Goal: Task Accomplishment & Management: Manage account settings

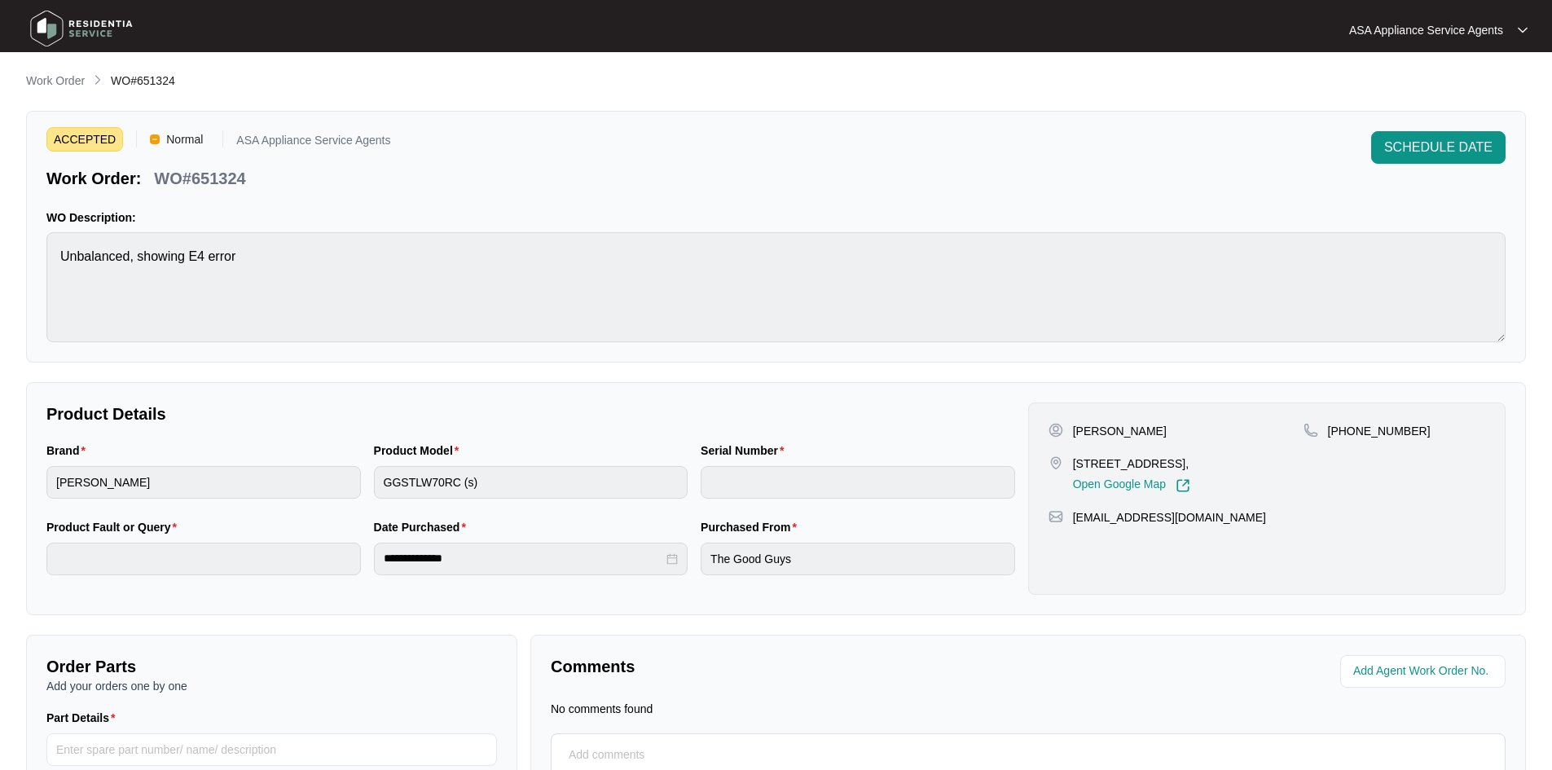
click at [78, 71] on main "**********" at bounding box center [776, 463] width 1552 height 927
drag, startPoint x: 68, startPoint y: 90, endPoint x: 73, endPoint y: 75, distance: 16.2
click at [68, 90] on li "Work Order" at bounding box center [55, 82] width 59 height 20
click at [72, 72] on li "Work Order" at bounding box center [55, 82] width 59 height 20
click at [37, 84] on p "Work Order" at bounding box center [55, 80] width 59 height 16
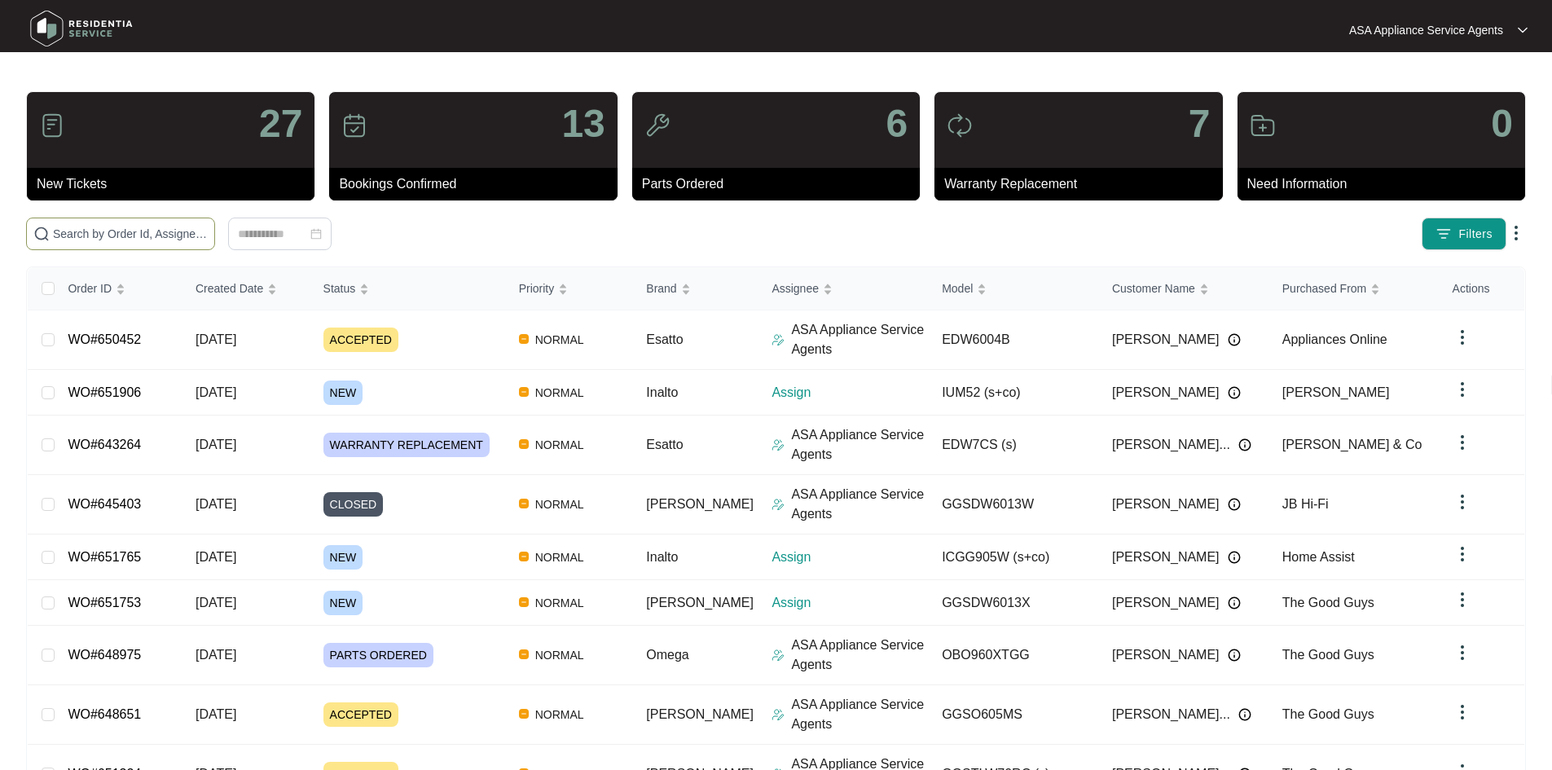
click at [208, 237] on input "text" at bounding box center [130, 234] width 155 height 18
paste input "651906"
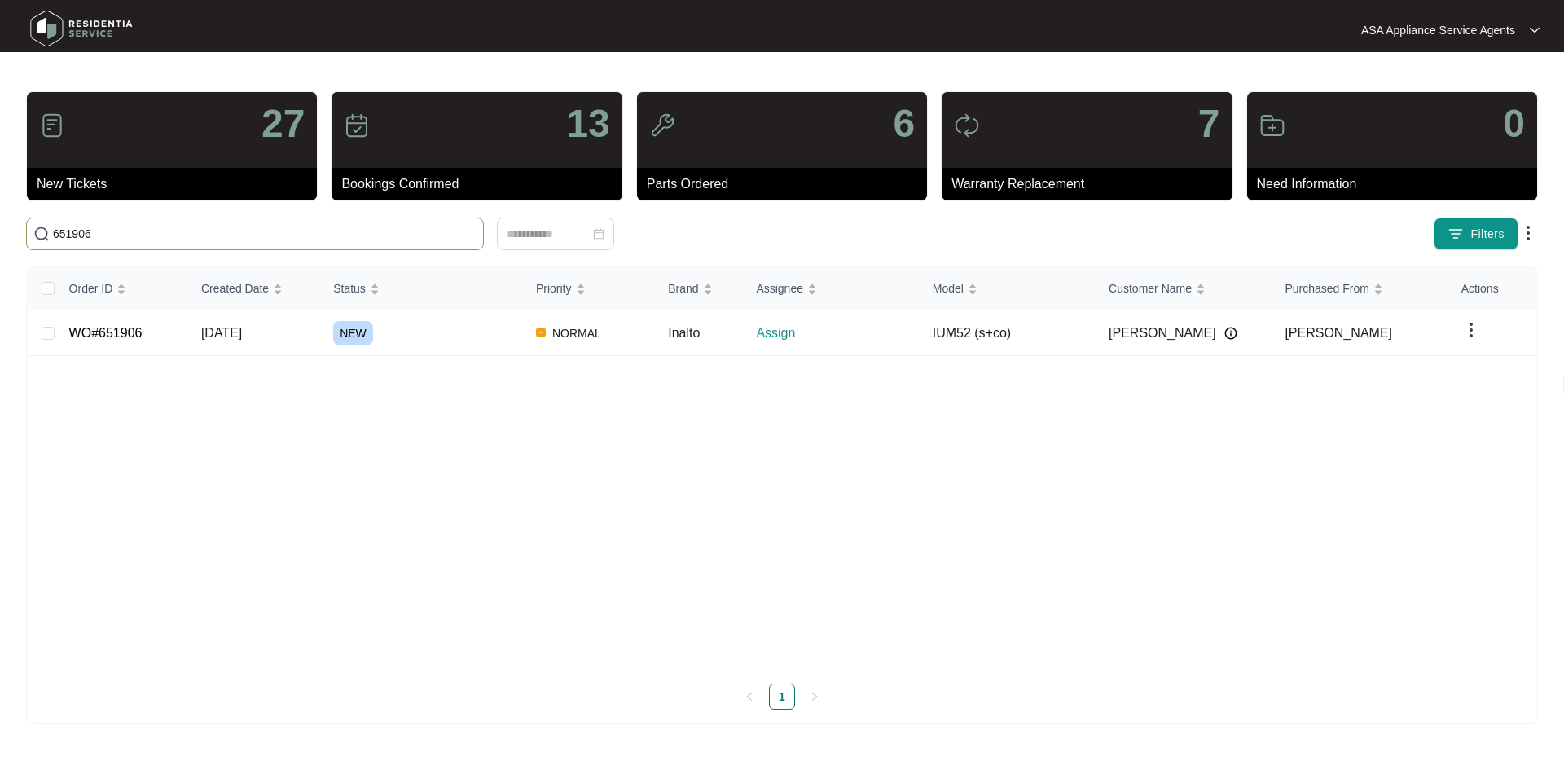
type input "651906"
click at [394, 340] on div "NEW" at bounding box center [428, 333] width 190 height 24
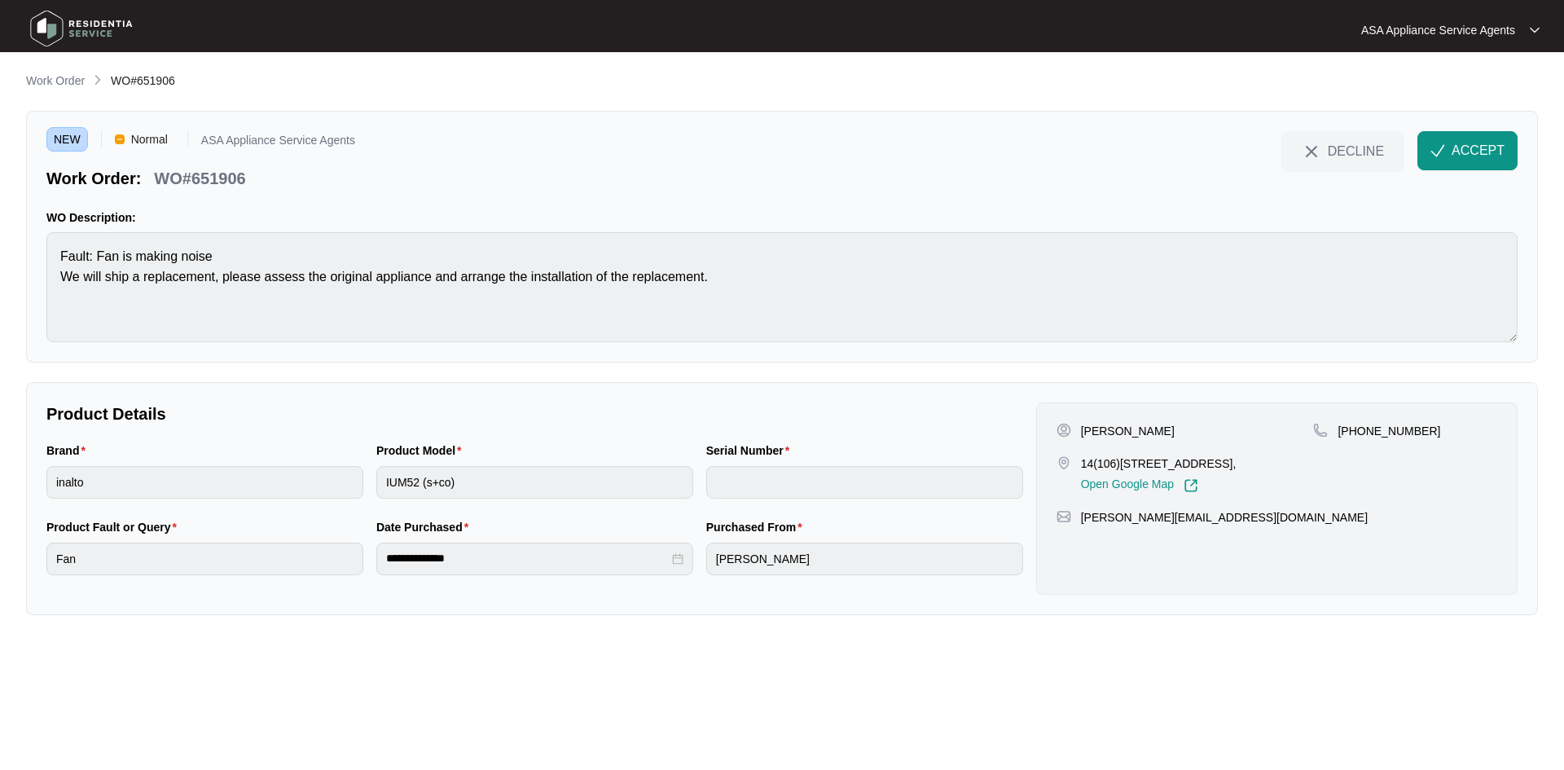
click at [1128, 434] on p "[PERSON_NAME]" at bounding box center [1128, 431] width 94 height 16
copy p "[PERSON_NAME]"
click at [1095, 436] on p "[PERSON_NAME]" at bounding box center [1128, 431] width 94 height 16
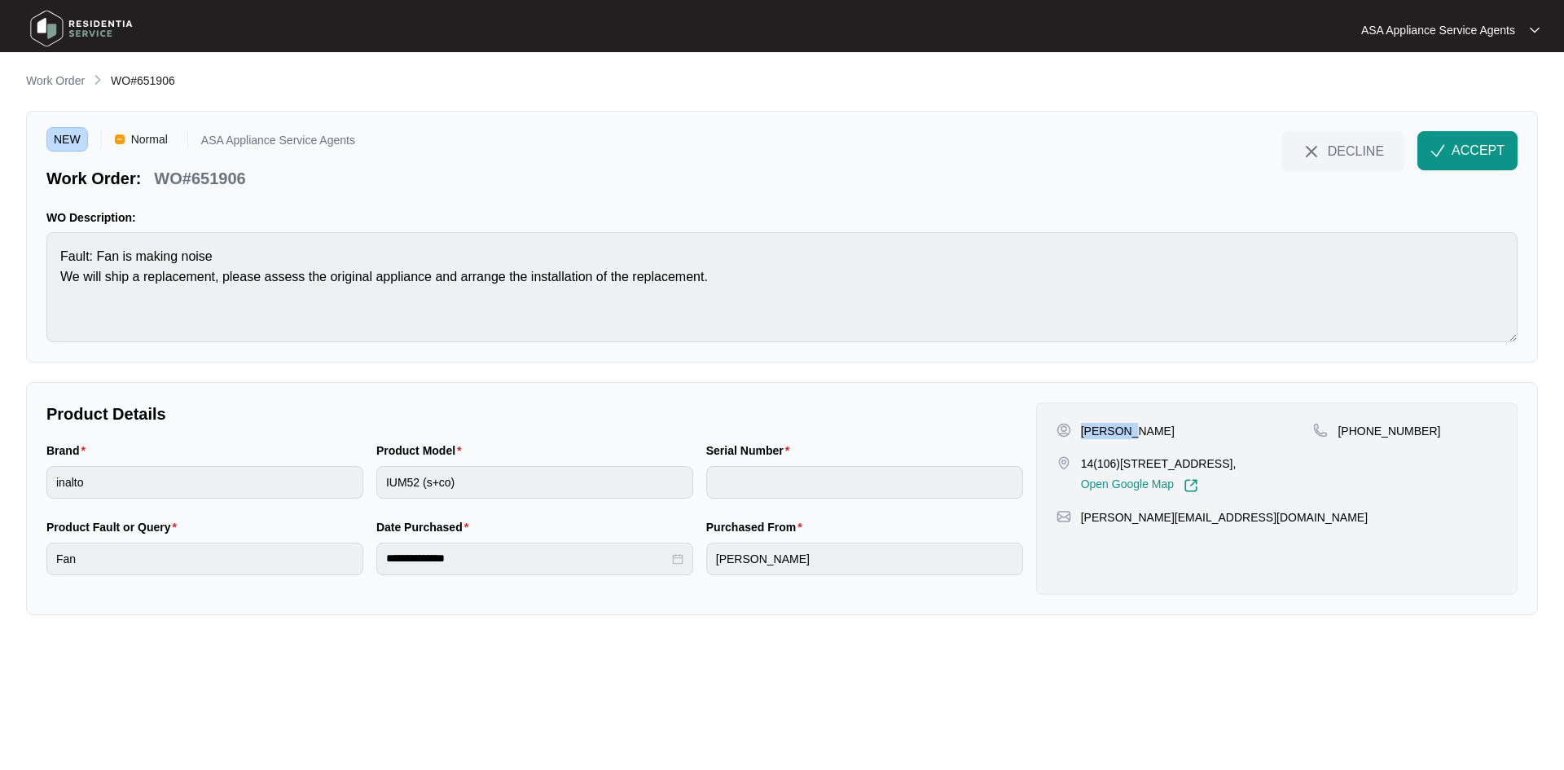
copy p "[PERSON_NAME]"
drag, startPoint x: 1082, startPoint y: 463, endPoint x: 1228, endPoint y: 463, distance: 146.6
click at [1232, 466] on p "14(106)[STREET_ADDRESS]," at bounding box center [1159, 463] width 156 height 16
copy p "14(106)[STREET_ADDRESS]"
drag, startPoint x: 1308, startPoint y: 462, endPoint x: 1238, endPoint y: 467, distance: 70.2
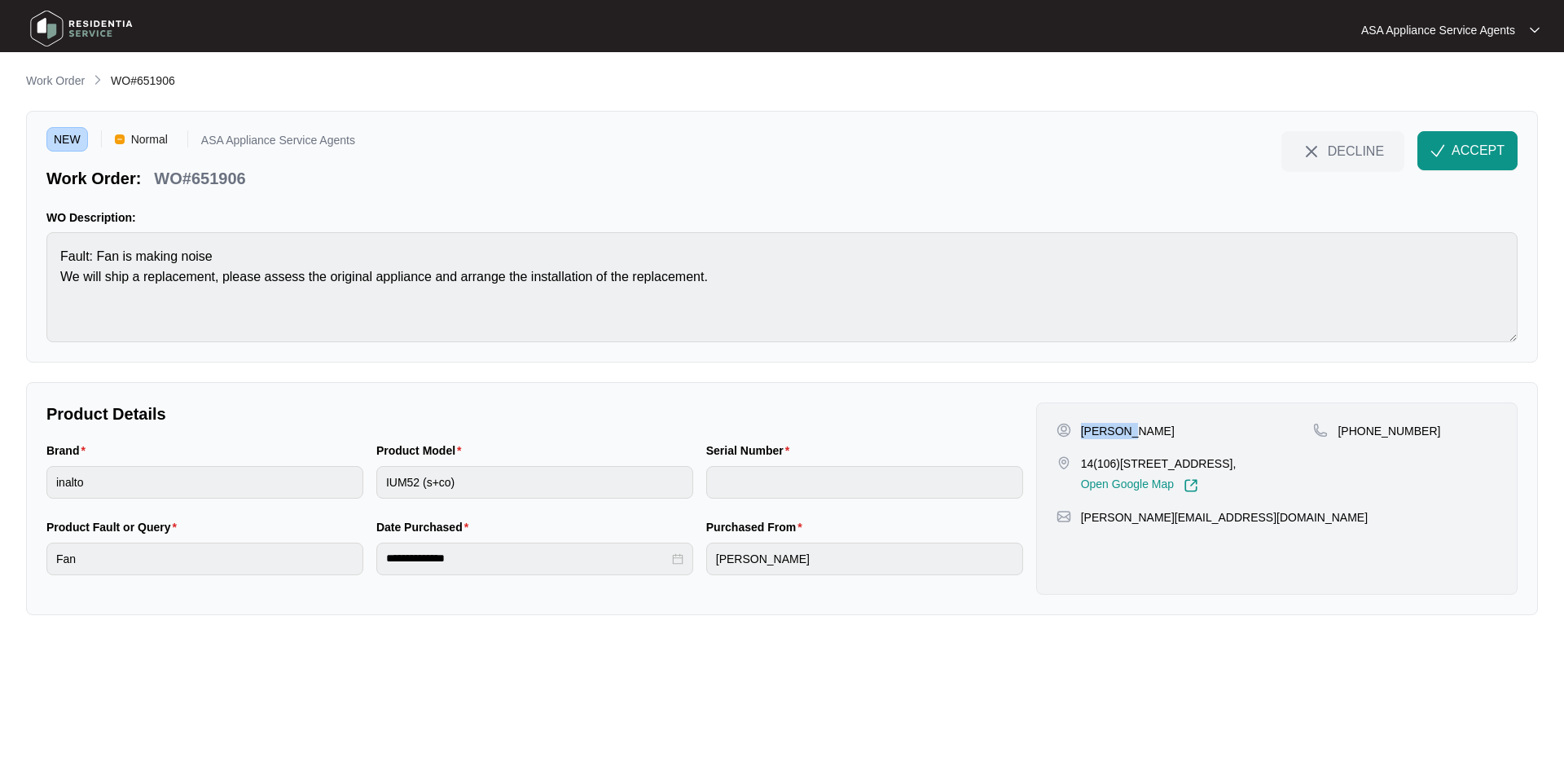
click at [1236, 467] on p "14(106)[STREET_ADDRESS]," at bounding box center [1159, 463] width 156 height 16
copy p "[GEOGRAPHIC_DATA]"
drag, startPoint x: 1357, startPoint y: 433, endPoint x: 1487, endPoint y: 437, distance: 130.4
click at [1487, 437] on div "[PHONE_NUMBER]" at bounding box center [1405, 431] width 184 height 16
copy p "428971321"
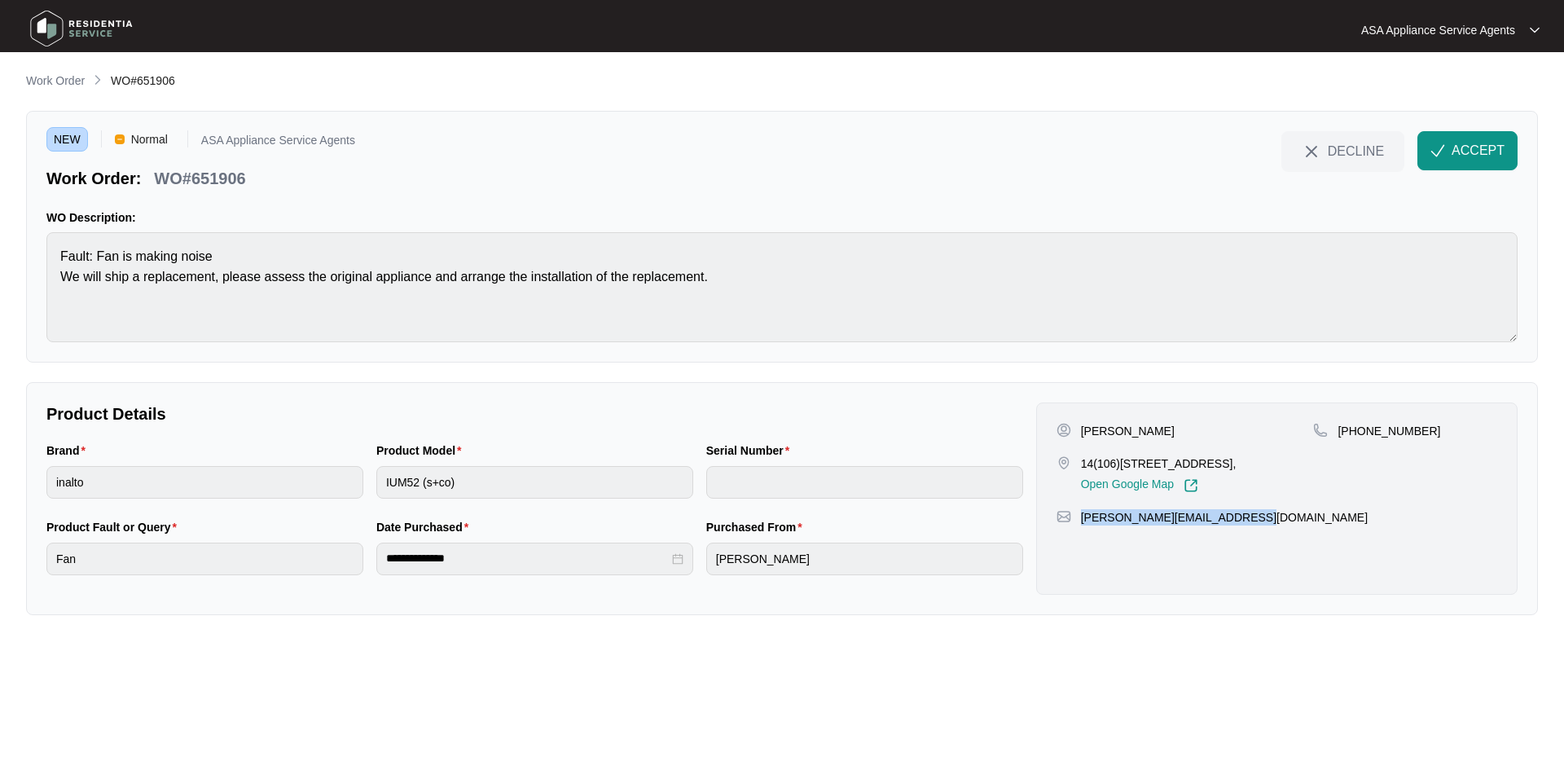
drag, startPoint x: 1315, startPoint y: 529, endPoint x: 1082, endPoint y: 542, distance: 234.1
click at [1082, 542] on div "[PERSON_NAME] [STREET_ADDRESS], Open Google Map [PHONE_NUMBER] [PERSON_NAME][EM…" at bounding box center [1276, 498] width 481 height 192
copy p "[PERSON_NAME][EMAIL_ADDRESS][DOMAIN_NAME]"
click at [326, 496] on div "Brand inalto Product Model IUM52 (s+co) Serial Number" at bounding box center [535, 479] width 990 height 77
drag, startPoint x: 248, startPoint y: 181, endPoint x: 161, endPoint y: 179, distance: 87.2
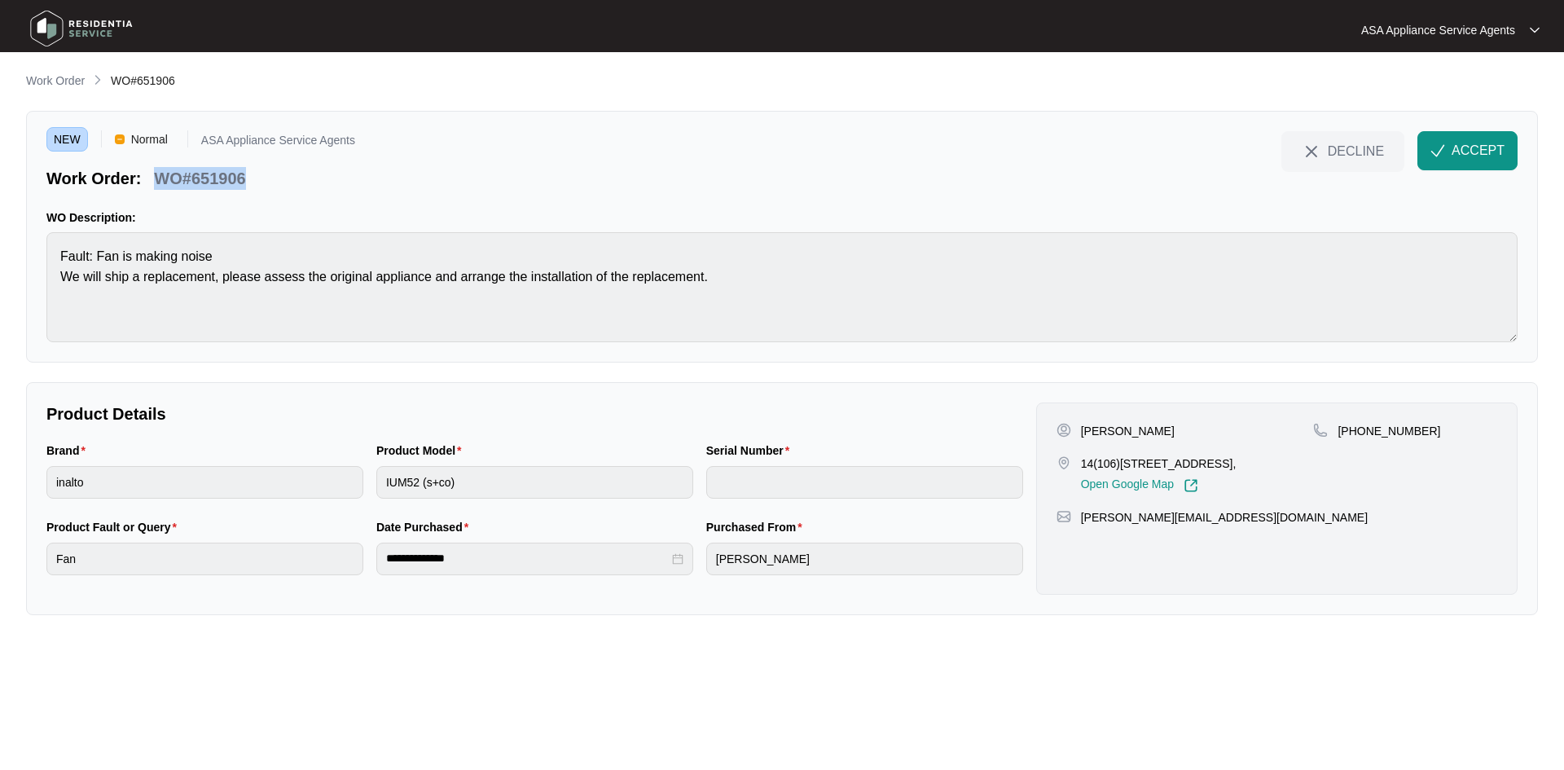
click at [161, 179] on div "WO#651906" at bounding box center [199, 175] width 104 height 29
copy p "WO#651906"
click at [1486, 152] on span "ACCEPT" at bounding box center [1477, 151] width 53 height 20
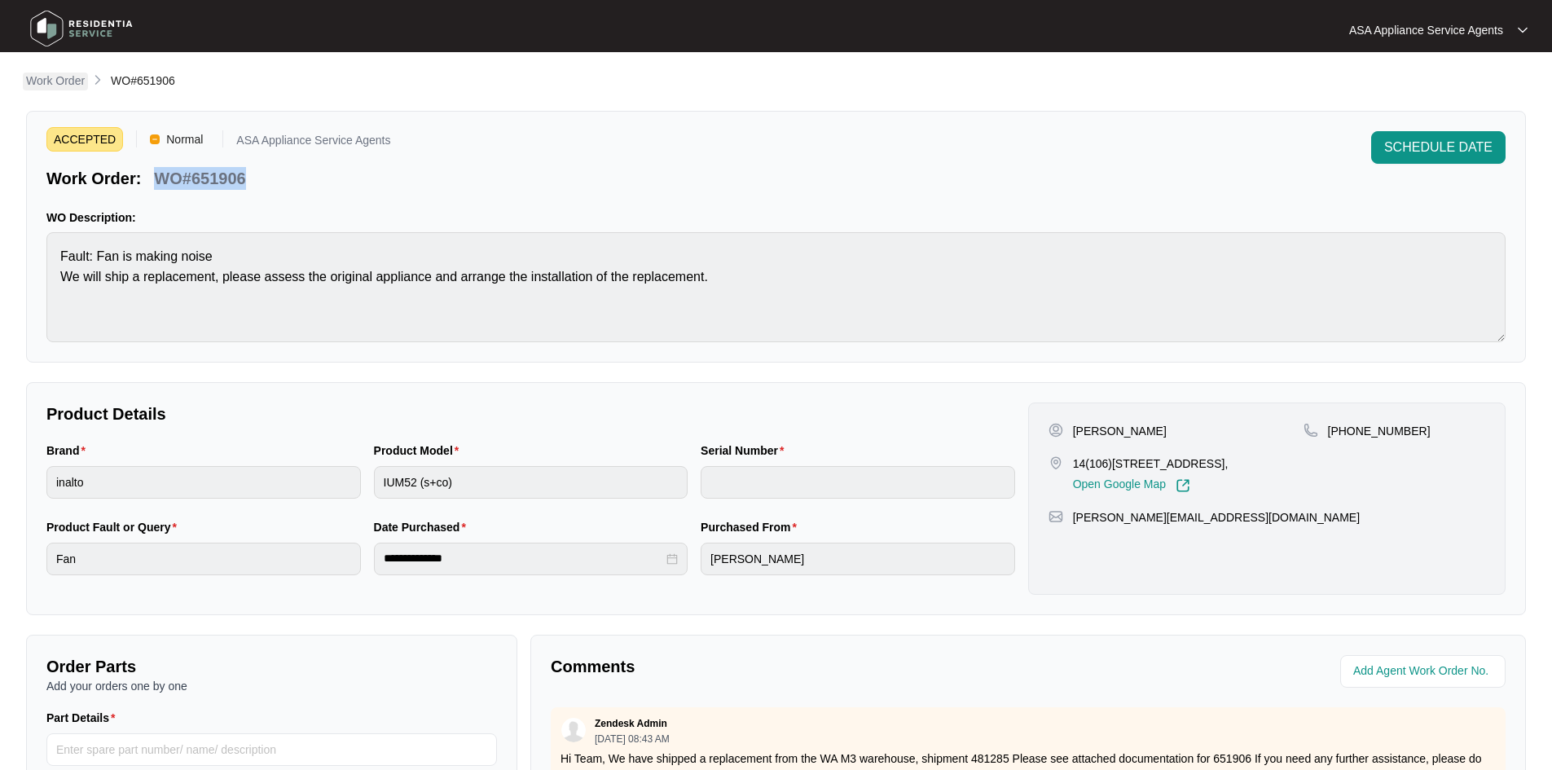
click at [44, 73] on p "Work Order" at bounding box center [55, 80] width 59 height 16
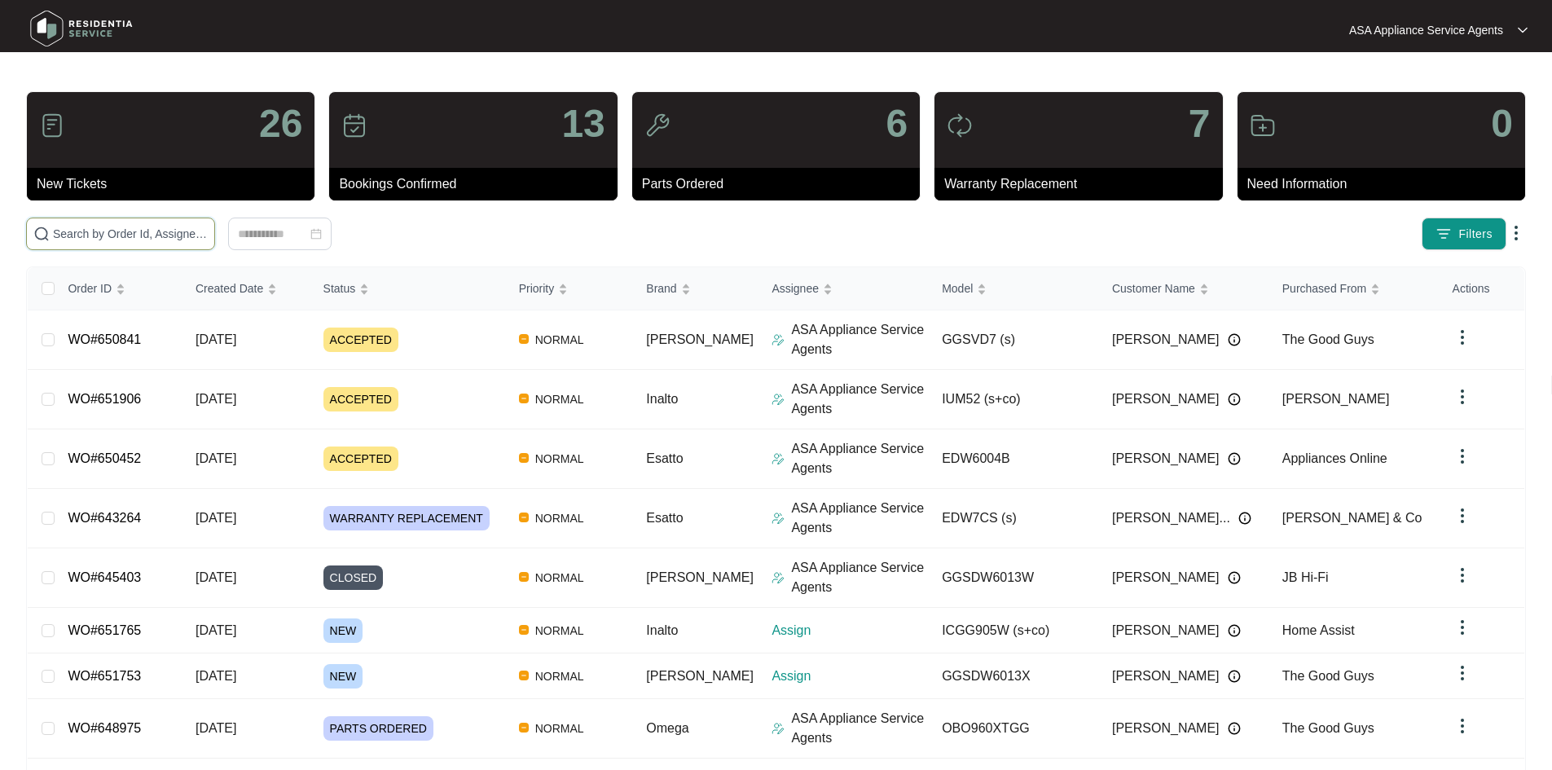
click at [176, 225] on input "text" at bounding box center [130, 234] width 155 height 18
paste input "651753"
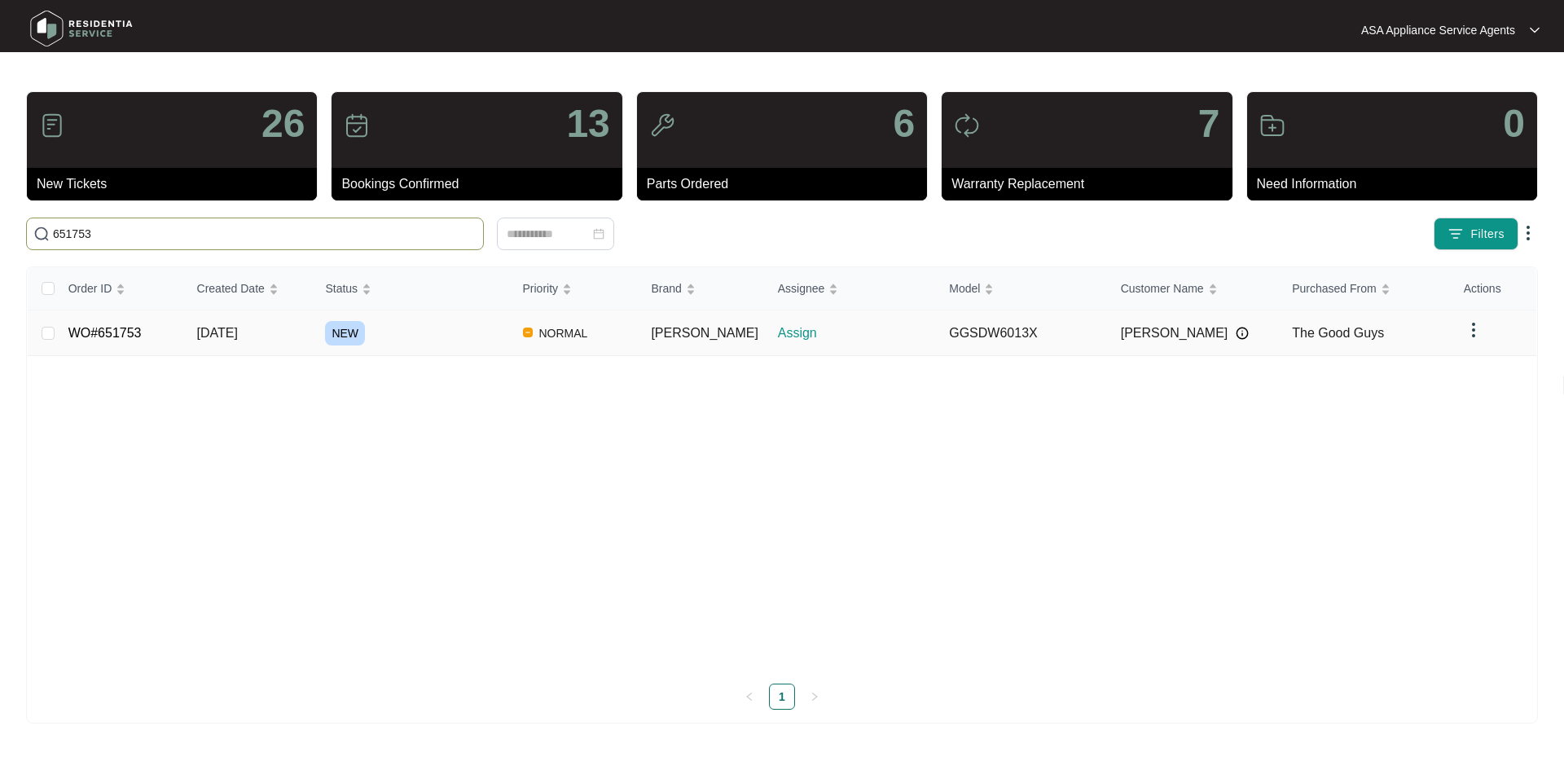
type input "651753"
click at [313, 326] on td "[DATE]" at bounding box center [248, 333] width 129 height 46
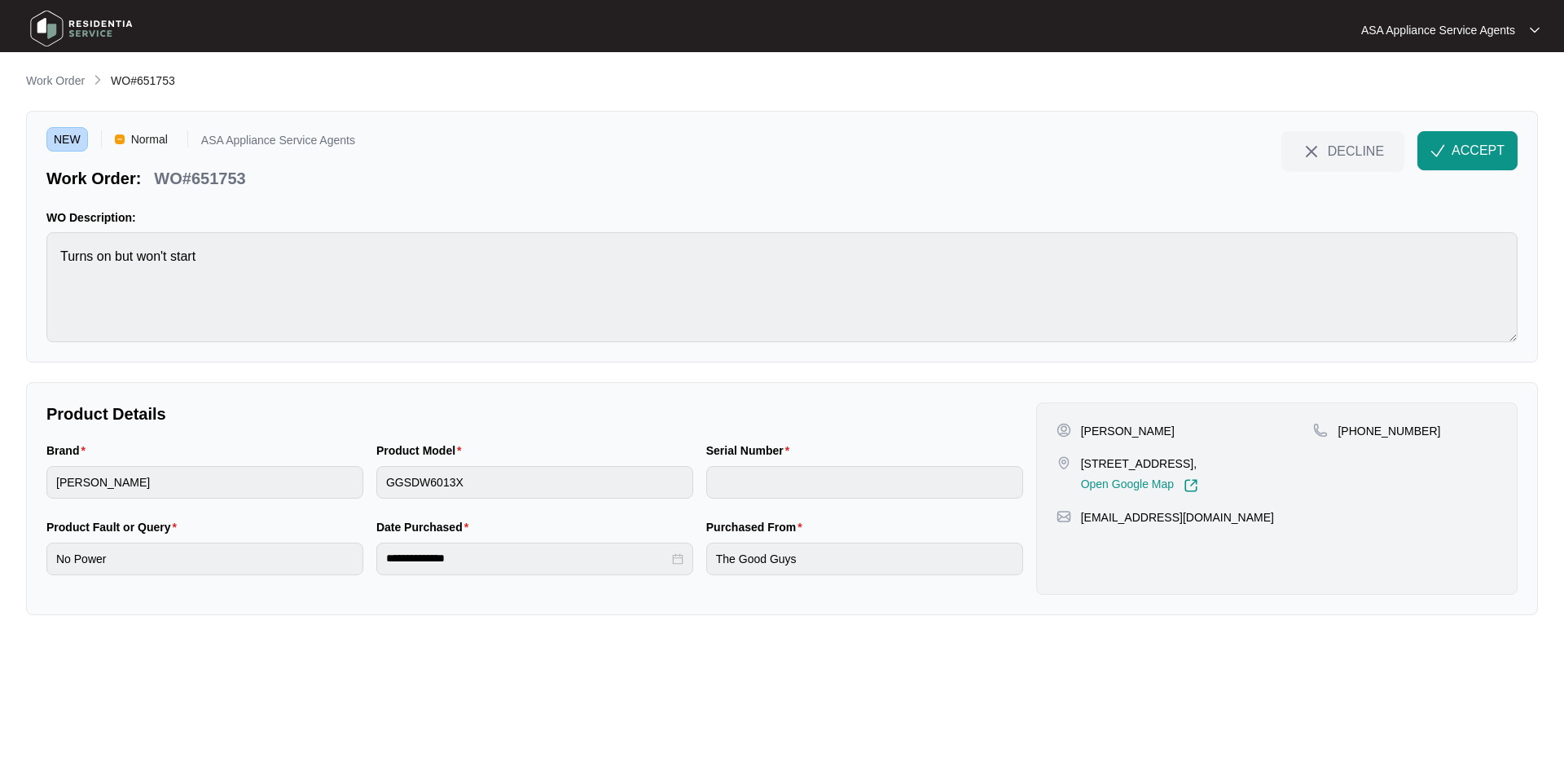
click at [1137, 426] on p "[PERSON_NAME]" at bounding box center [1128, 431] width 94 height 16
copy p "[PERSON_NAME]"
click at [1098, 421] on div "[PERSON_NAME] [STREET_ADDRESS][PERSON_NAME], Open Google Map [PHONE_NUMBER] [EM…" at bounding box center [1276, 498] width 481 height 192
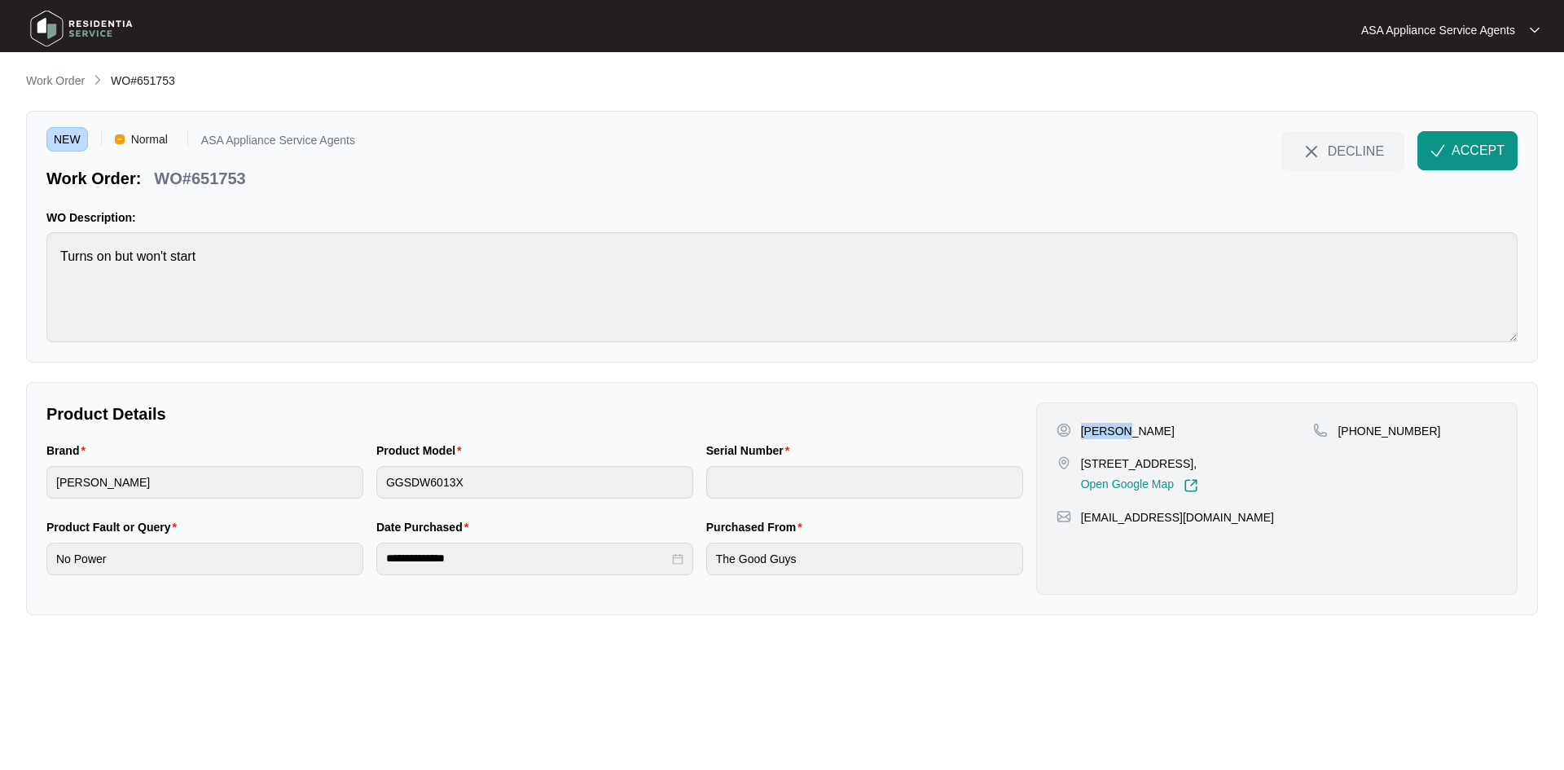
copy p "[PERSON_NAME]"
drag, startPoint x: 1166, startPoint y: 464, endPoint x: 1074, endPoint y: 461, distance: 92.1
click at [1074, 461] on div "[STREET_ADDRESS], Open Google Map" at bounding box center [1184, 473] width 257 height 37
copy div "[STREET_ADDRESS]"
click at [1198, 463] on p "[STREET_ADDRESS]," at bounding box center [1139, 463] width 117 height 16
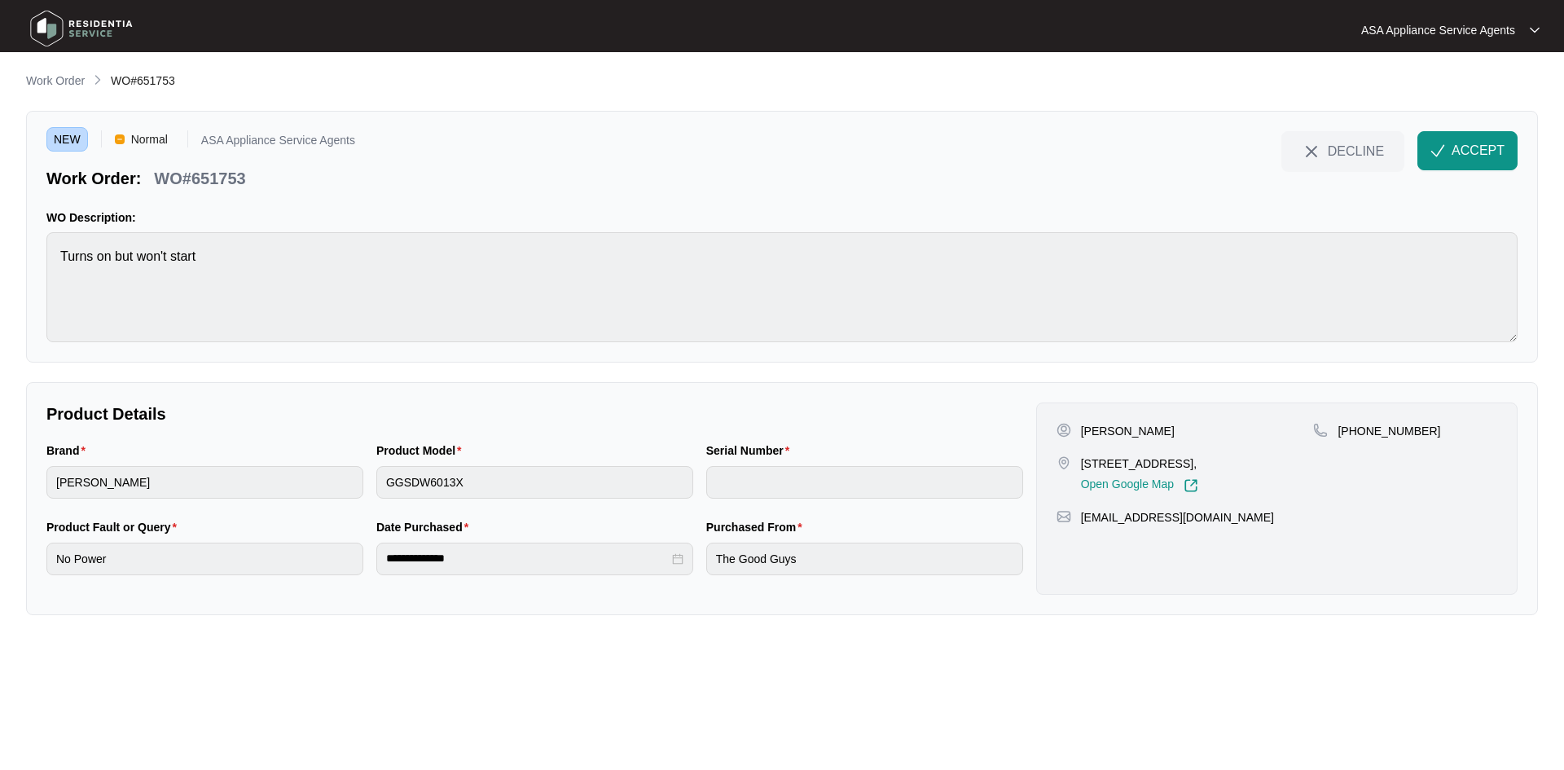
click at [1198, 463] on p "[STREET_ADDRESS]," at bounding box center [1139, 463] width 117 height 16
drag, startPoint x: 1357, startPoint y: 431, endPoint x: 1458, endPoint y: 433, distance: 101.0
click at [1458, 433] on div "[PHONE_NUMBER]" at bounding box center [1405, 431] width 184 height 16
drag, startPoint x: 1209, startPoint y: 511, endPoint x: 1075, endPoint y: 520, distance: 133.9
click at [1075, 520] on div "[EMAIL_ADDRESS][DOMAIN_NAME]" at bounding box center [1276, 517] width 441 height 16
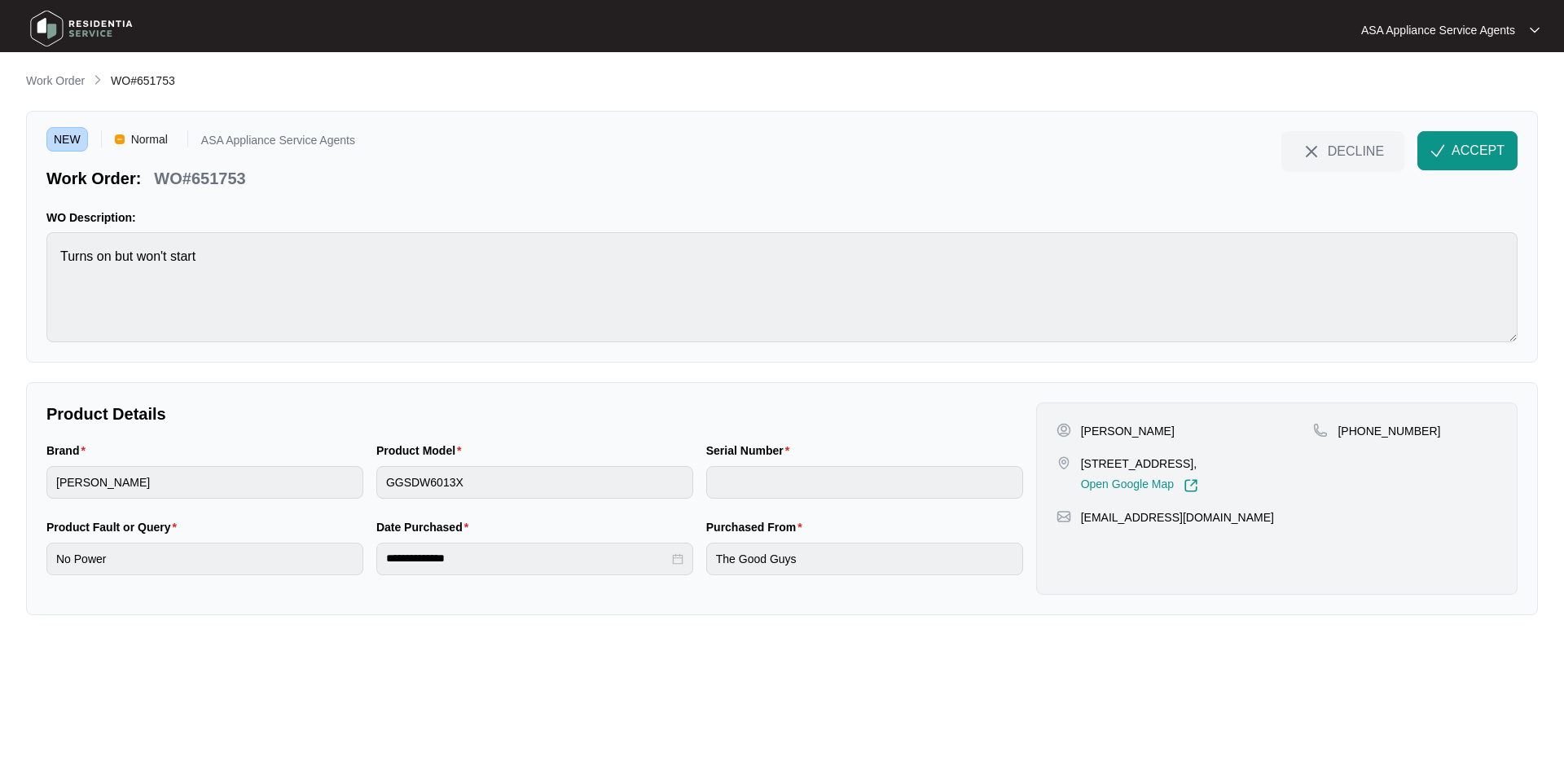
click at [2, 277] on main "**********" at bounding box center [782, 385] width 1564 height 770
click at [353, 485] on div "Brand [PERSON_NAME] Product Model GGSDW6013X Serial Number" at bounding box center [535, 479] width 990 height 77
drag, startPoint x: 248, startPoint y: 171, endPoint x: 156, endPoint y: 190, distance: 94.7
click at [156, 190] on div "NEW Normal ASA Appliance Service Agents Work Order: WO#651753 DECLINE ACCEPT WO…" at bounding box center [782, 237] width 1512 height 252
drag, startPoint x: 160, startPoint y: 180, endPoint x: 248, endPoint y: 178, distance: 88.0
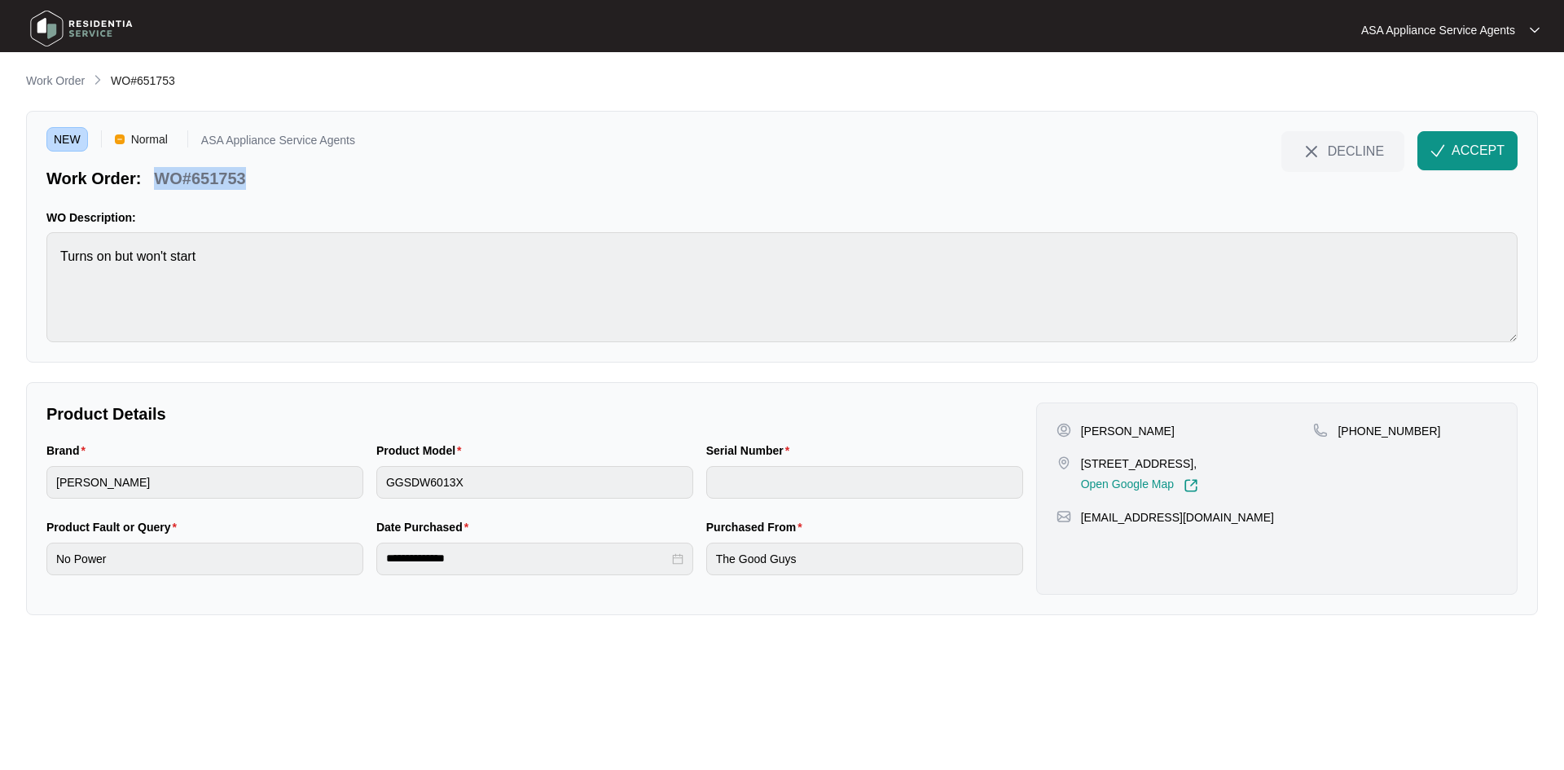
click at [248, 178] on div "WO#651753" at bounding box center [199, 175] width 104 height 29
drag, startPoint x: 1499, startPoint y: 150, endPoint x: 1491, endPoint y: 142, distance: 11.5
click at [1491, 142] on span "ACCEPT" at bounding box center [1477, 151] width 53 height 20
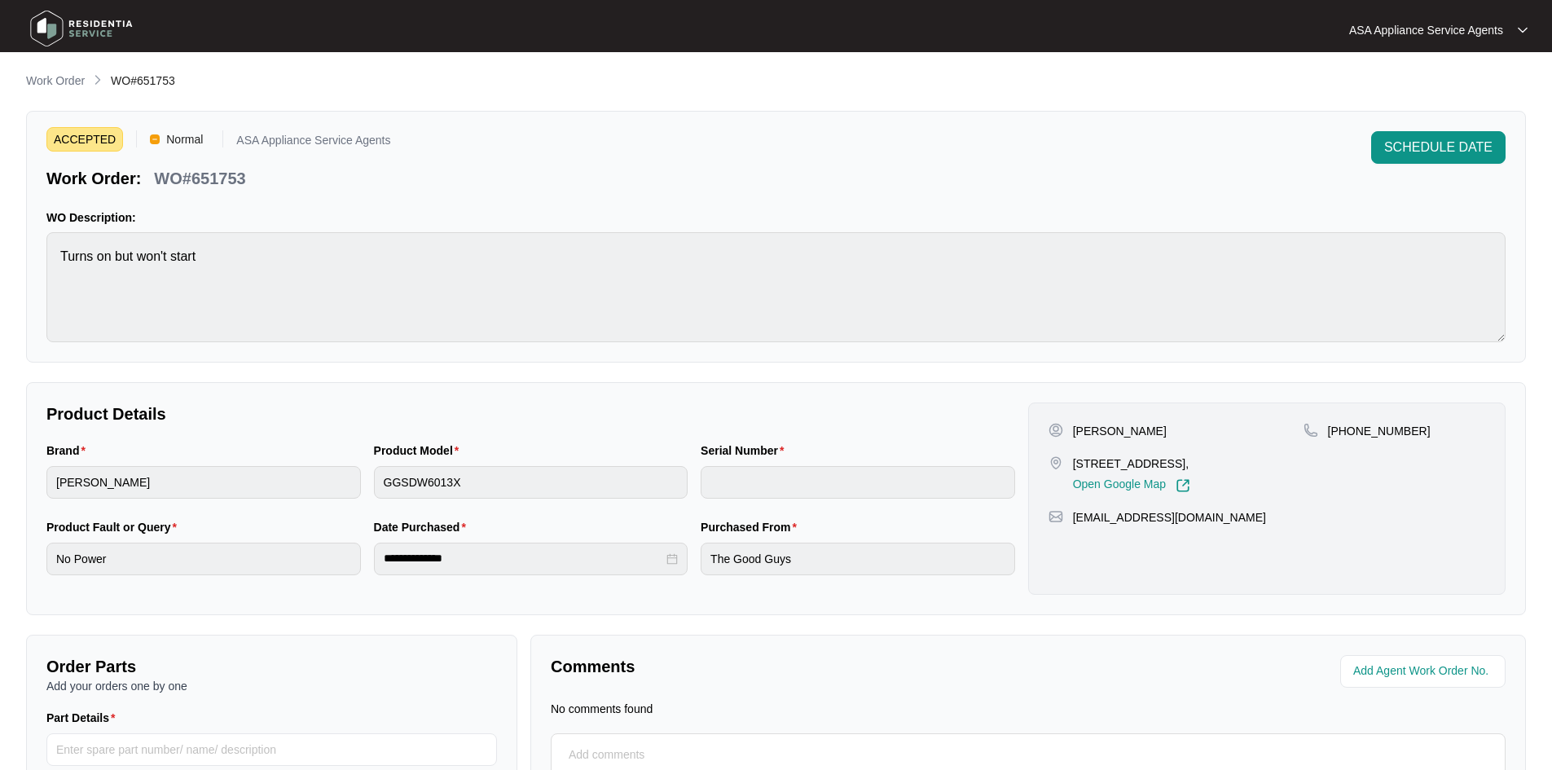
click at [115, 200] on div "ACCEPTED Normal ASA Appliance Service Agents Work Order: WO#651753 SCHEDULE DAT…" at bounding box center [776, 237] width 1500 height 252
click at [64, 69] on main "**********" at bounding box center [776, 463] width 1552 height 927
click at [48, 68] on main "**********" at bounding box center [776, 463] width 1552 height 927
click at [59, 78] on p "Work Order" at bounding box center [55, 80] width 59 height 16
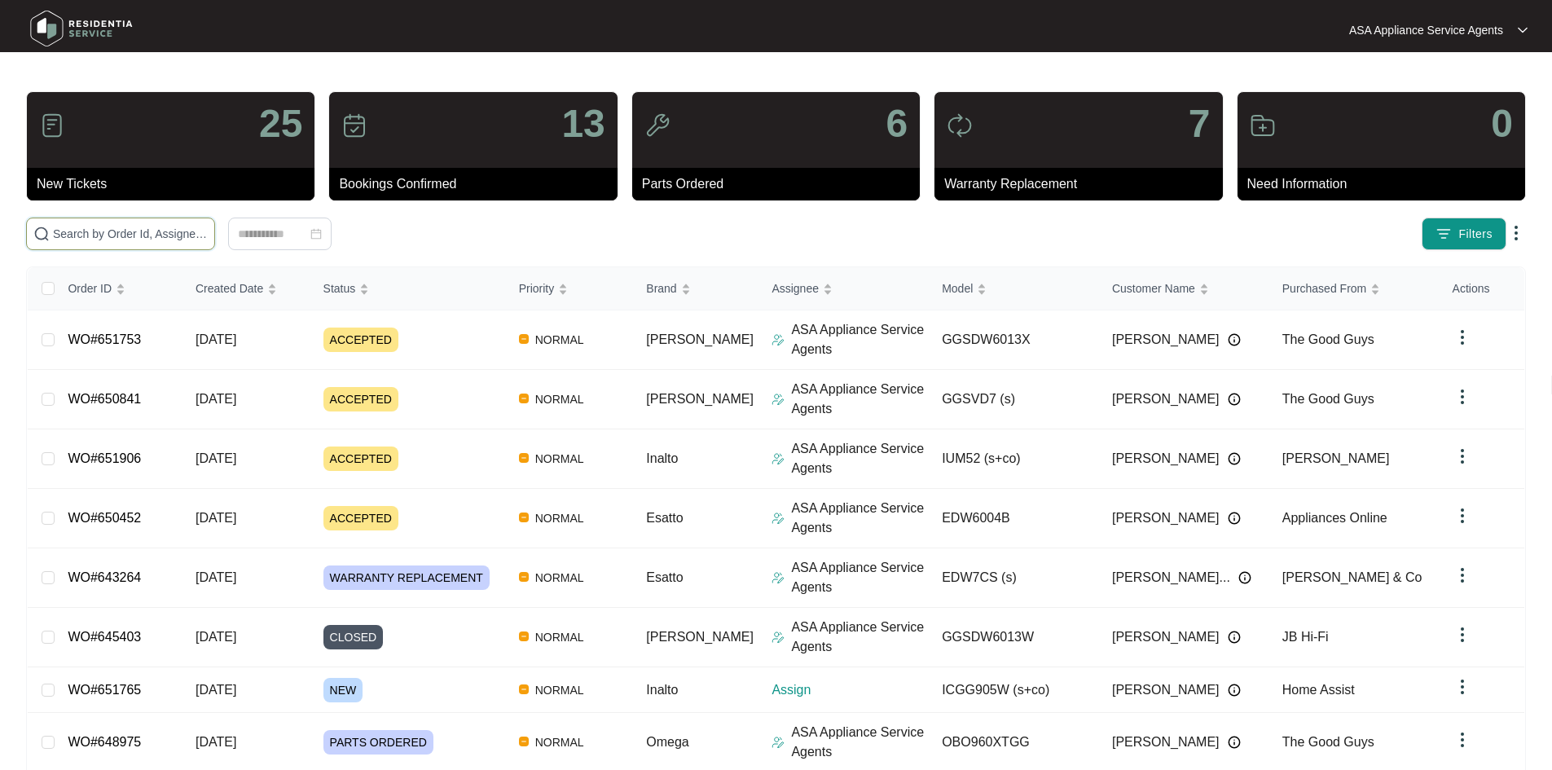
click at [208, 234] on input "text" at bounding box center [130, 234] width 155 height 18
paste input "651765"
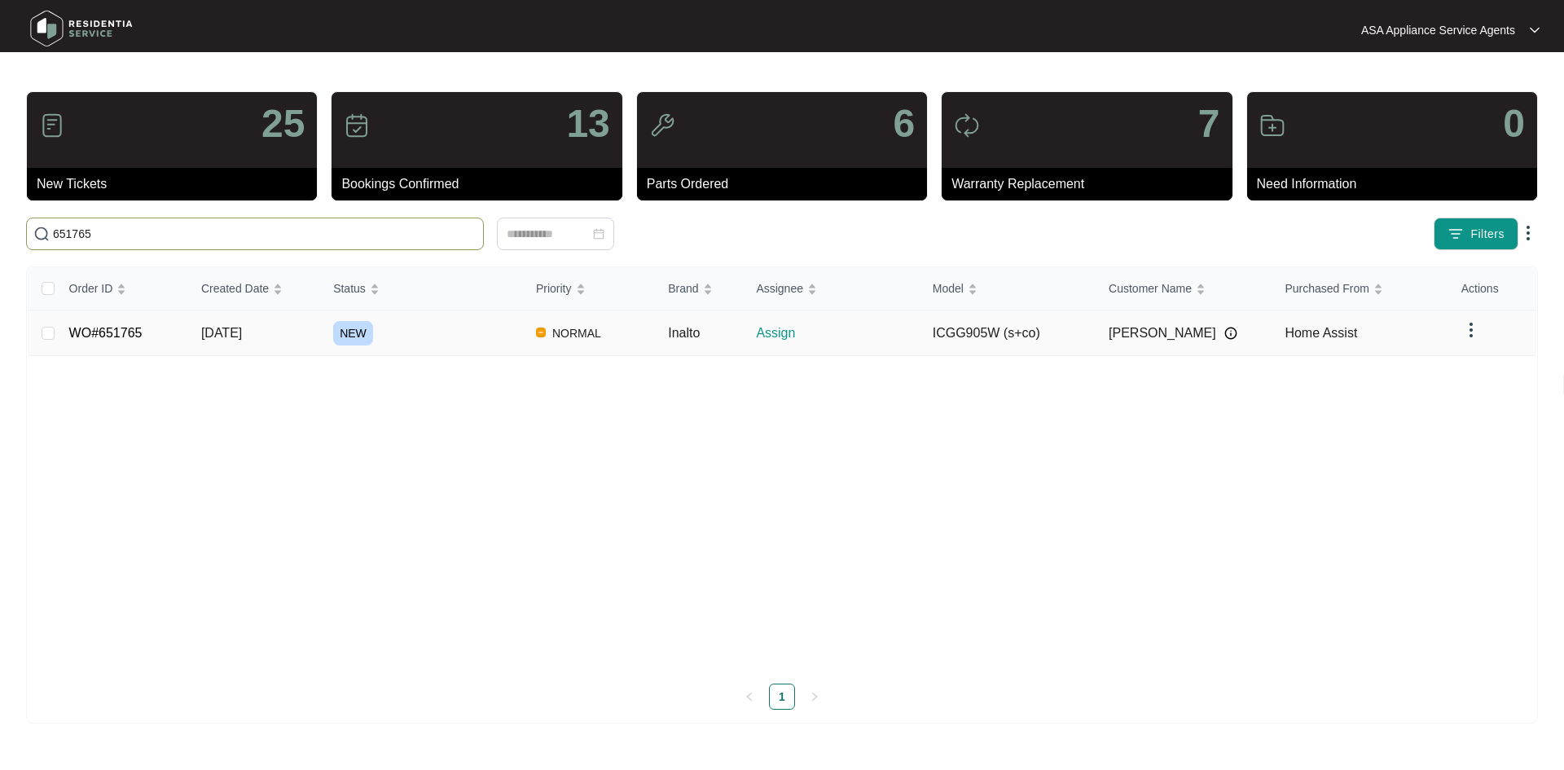
type input "651765"
click at [337, 333] on span "NEW" at bounding box center [353, 333] width 40 height 24
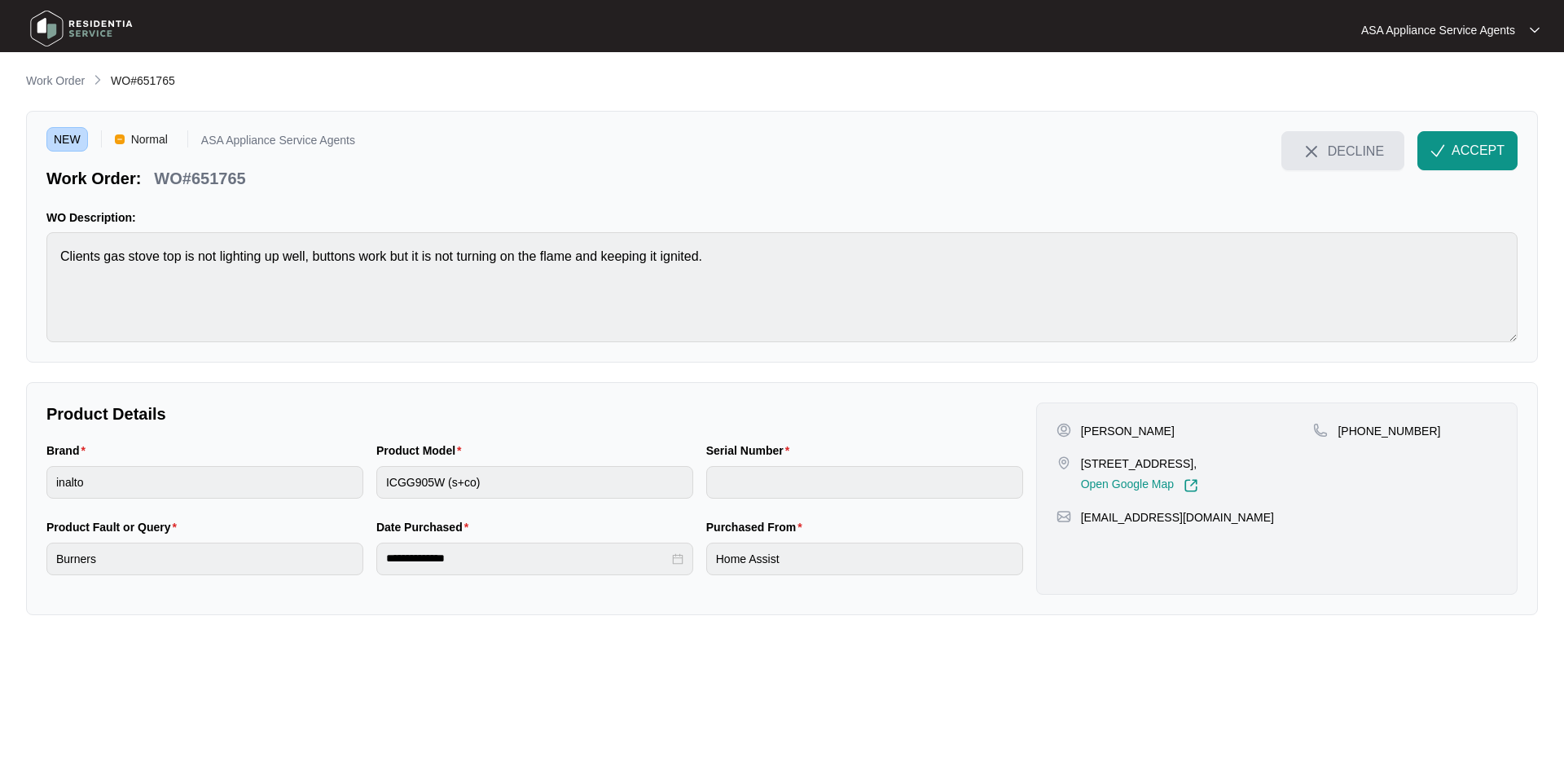
click at [1319, 141] on button "DECLINE" at bounding box center [1342, 150] width 123 height 39
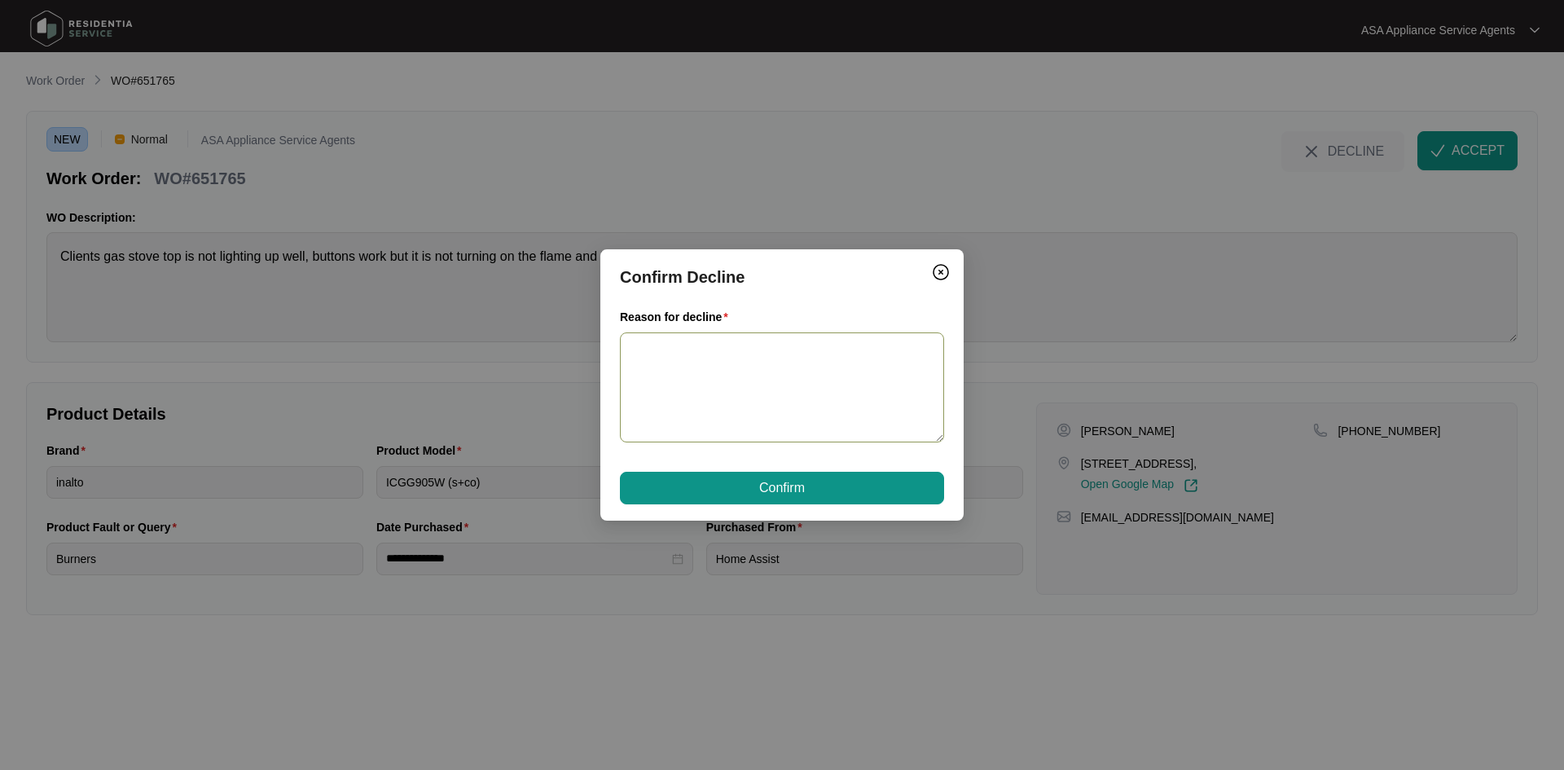
click at [740, 348] on textarea "Reason for decline" at bounding box center [782, 387] width 324 height 110
click at [661, 352] on textarea "HI TEam, We do not do gas cooktops." at bounding box center [782, 387] width 324 height 110
click at [646, 360] on textarea "HI Team, We do not do gas cooktops." at bounding box center [782, 387] width 324 height 110
type textarea "Hi Team, We do not do gas cooktops."
click at [763, 489] on span "Confirm" at bounding box center [782, 488] width 46 height 20
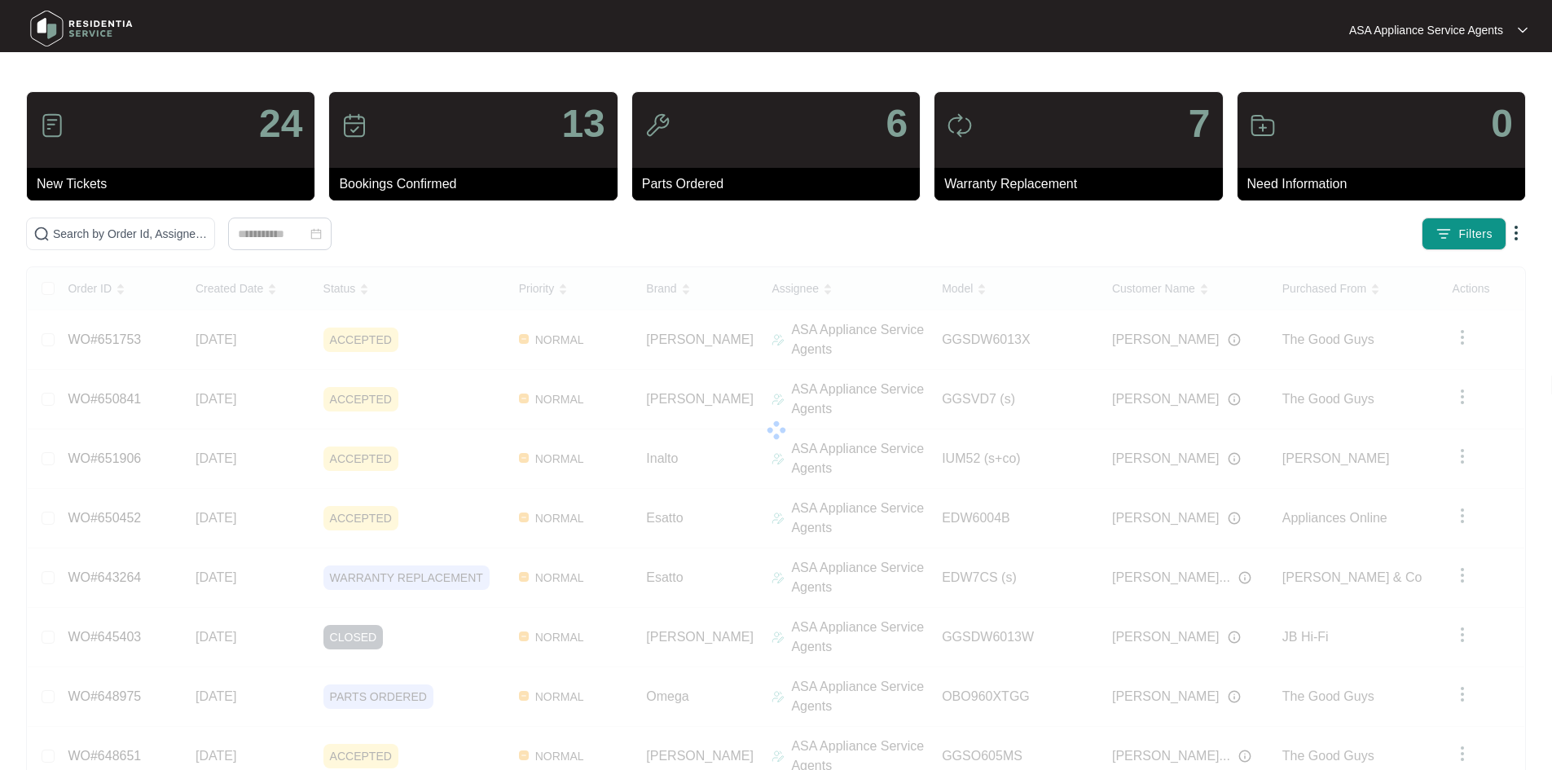
click at [130, 83] on main "24 New Tickets 13 Bookings Confirmed 6 Parts Ordered 7 Warranty Replacement 0 N…" at bounding box center [776, 492] width 1552 height 984
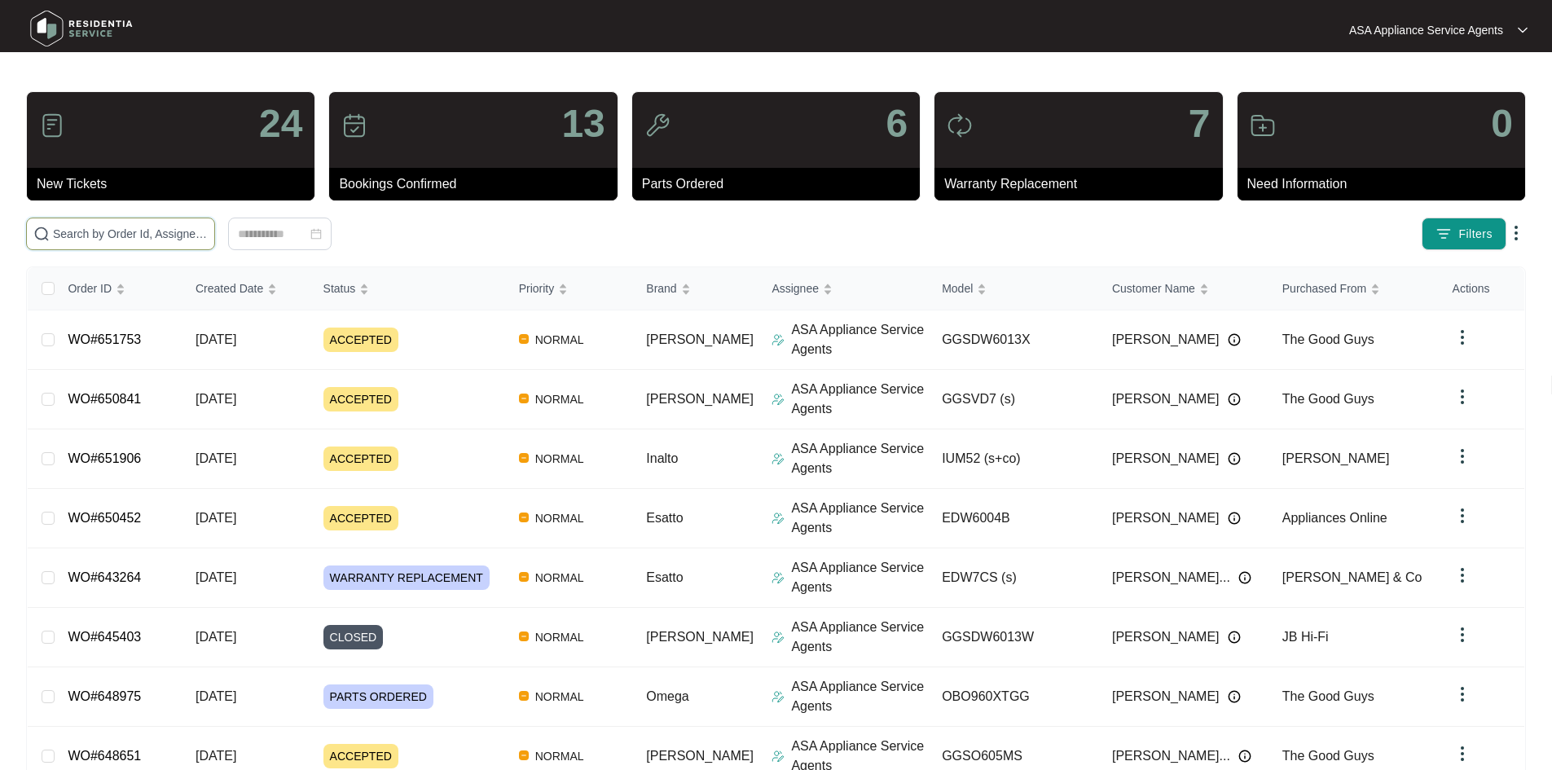
click at [135, 232] on input "text" at bounding box center [130, 234] width 155 height 18
paste input "647815"
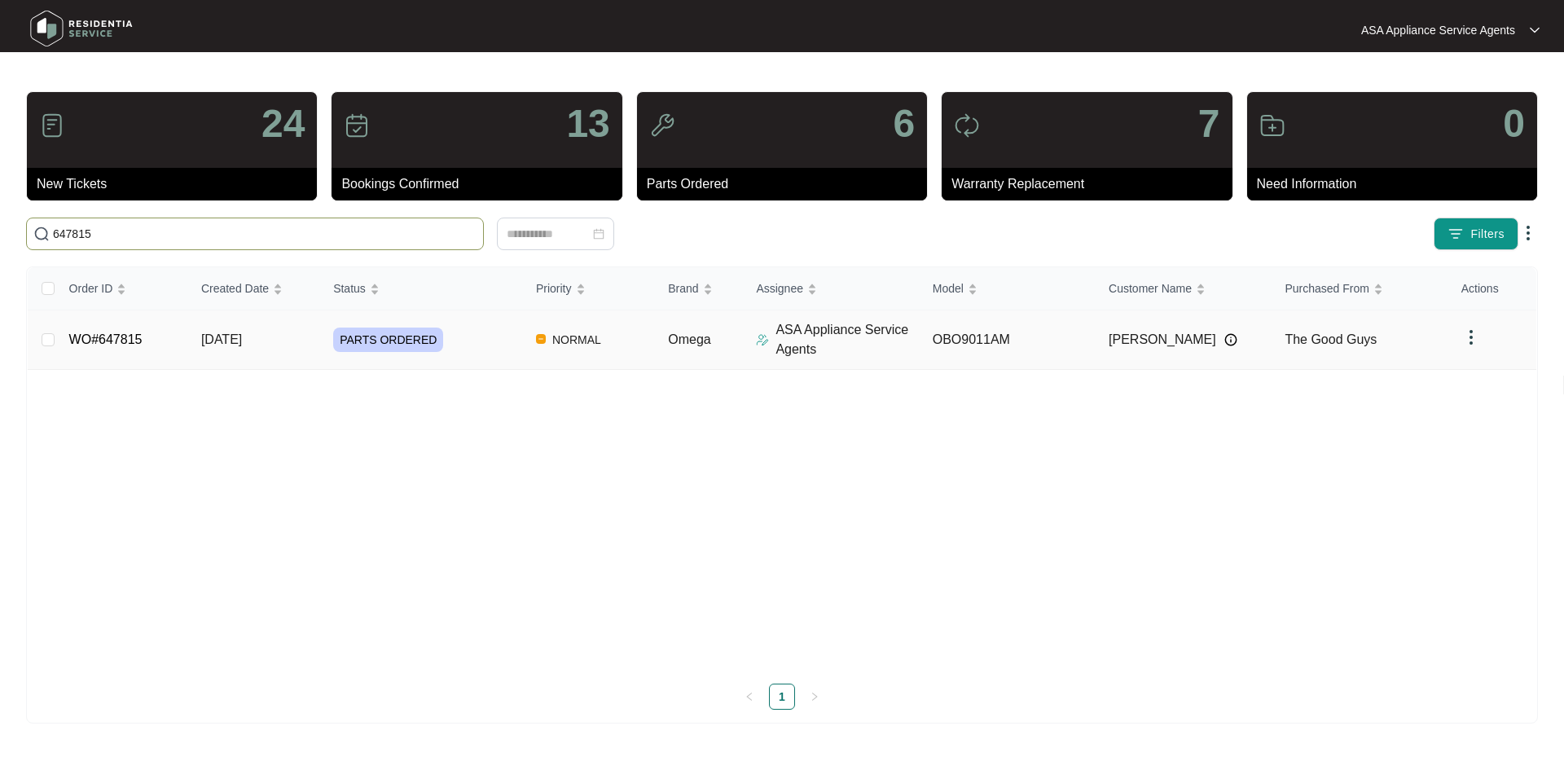
type input "647815"
click at [380, 351] on span "PARTS ORDERED" at bounding box center [388, 339] width 110 height 24
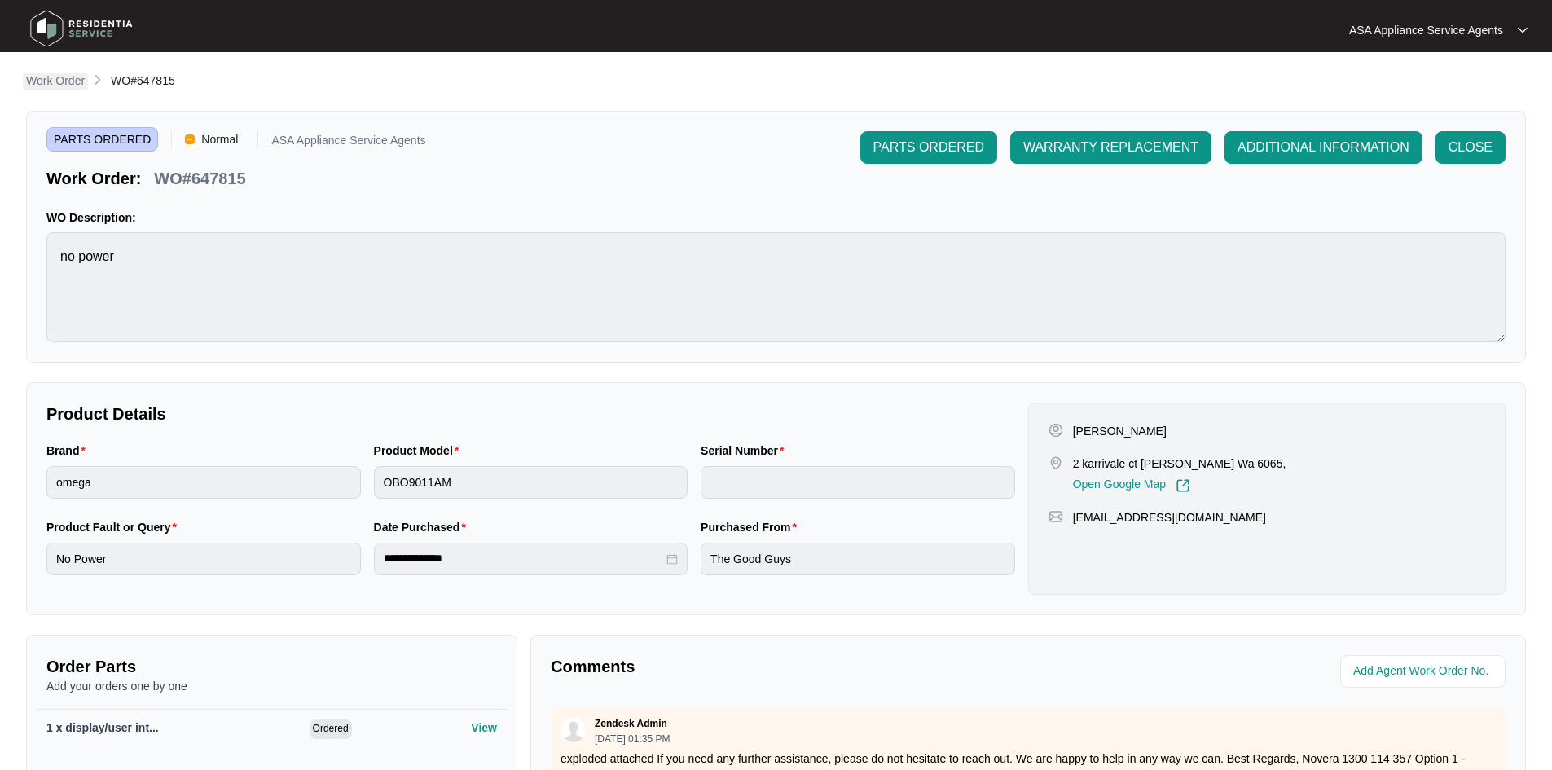
click at [50, 80] on p "Work Order" at bounding box center [55, 80] width 59 height 16
